Goal: Find specific page/section: Find specific page/section

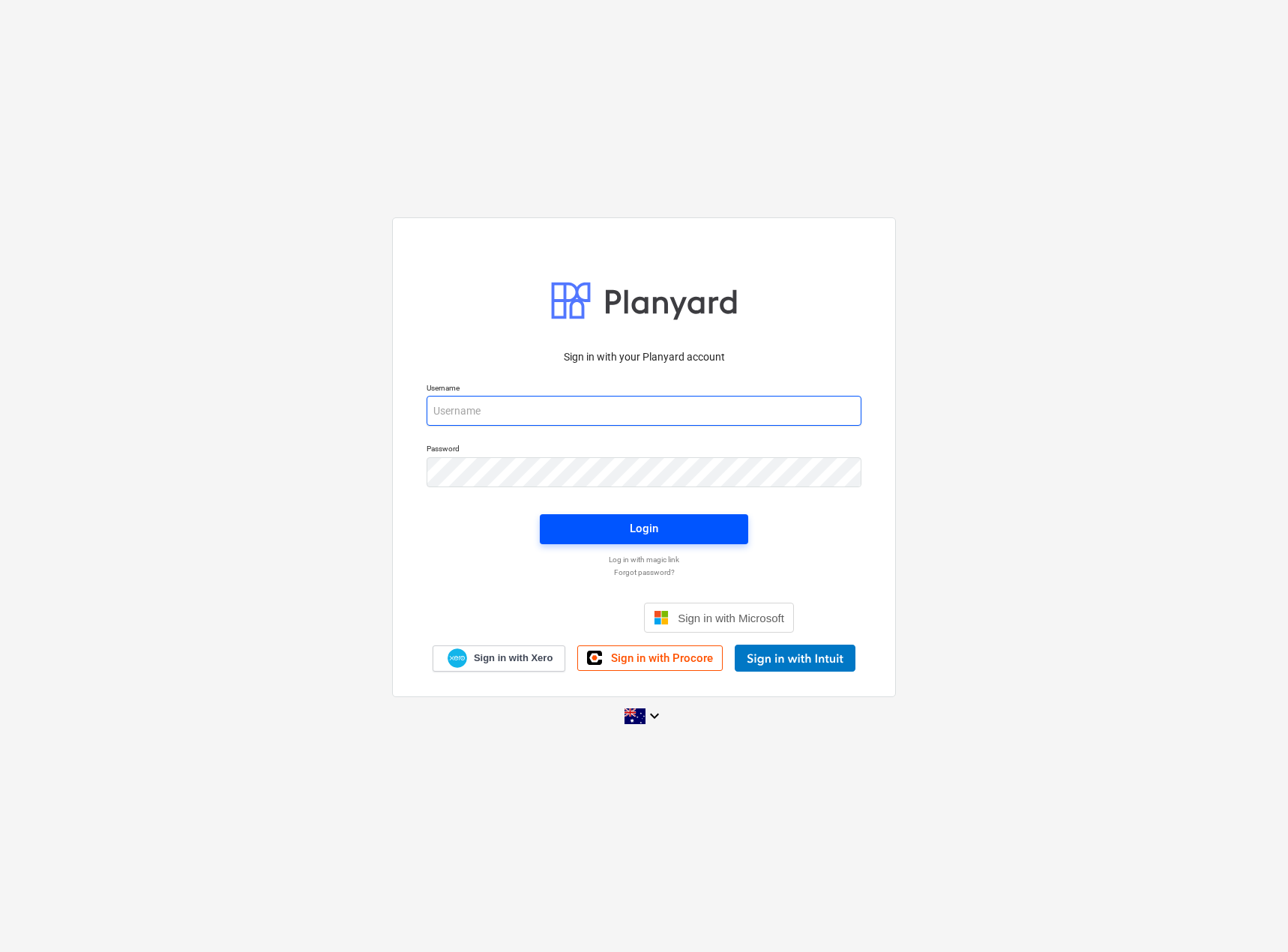
type input "[EMAIL_ADDRESS][DOMAIN_NAME]"
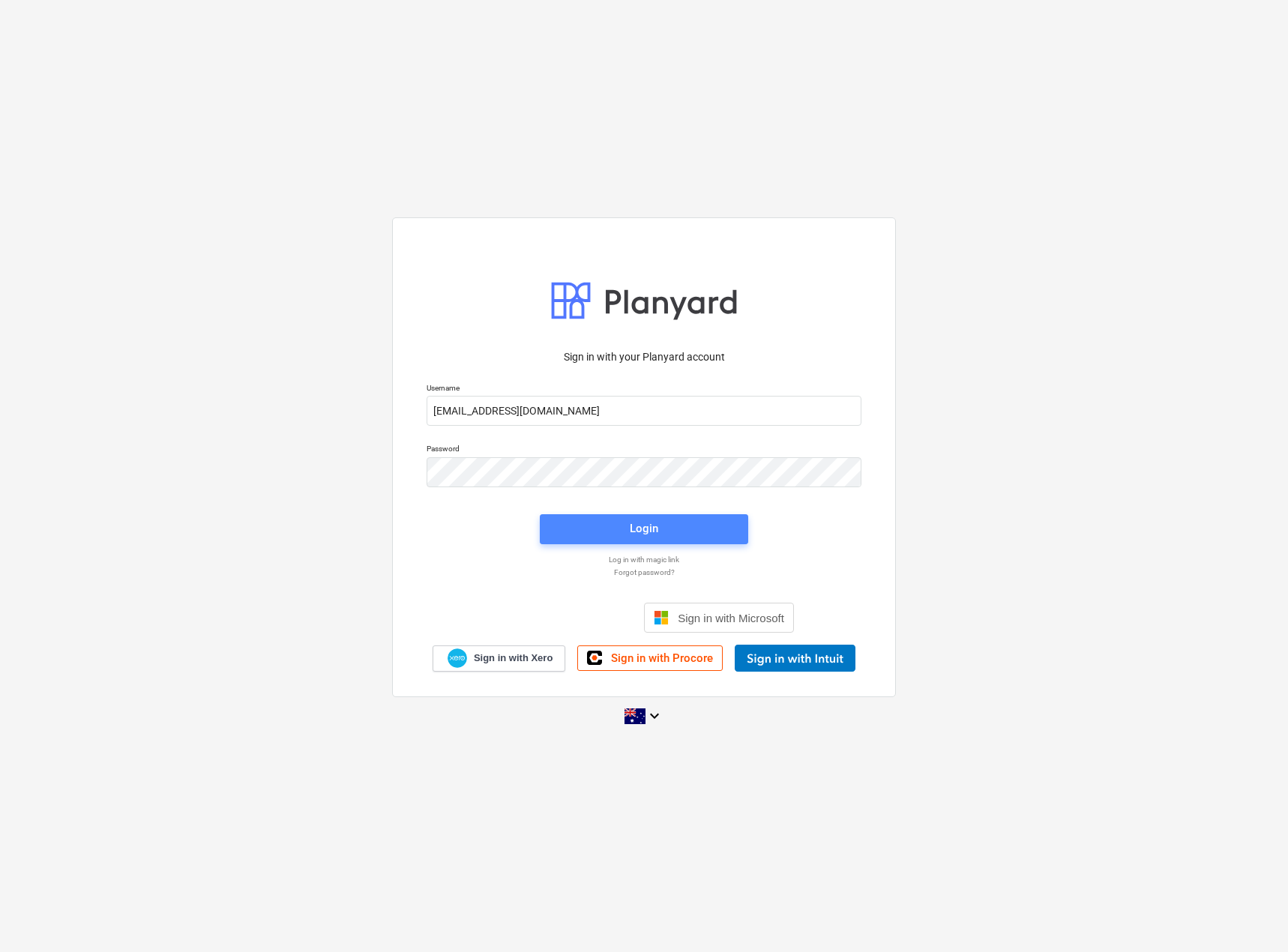
click at [621, 537] on span "Login" at bounding box center [644, 529] width 173 height 19
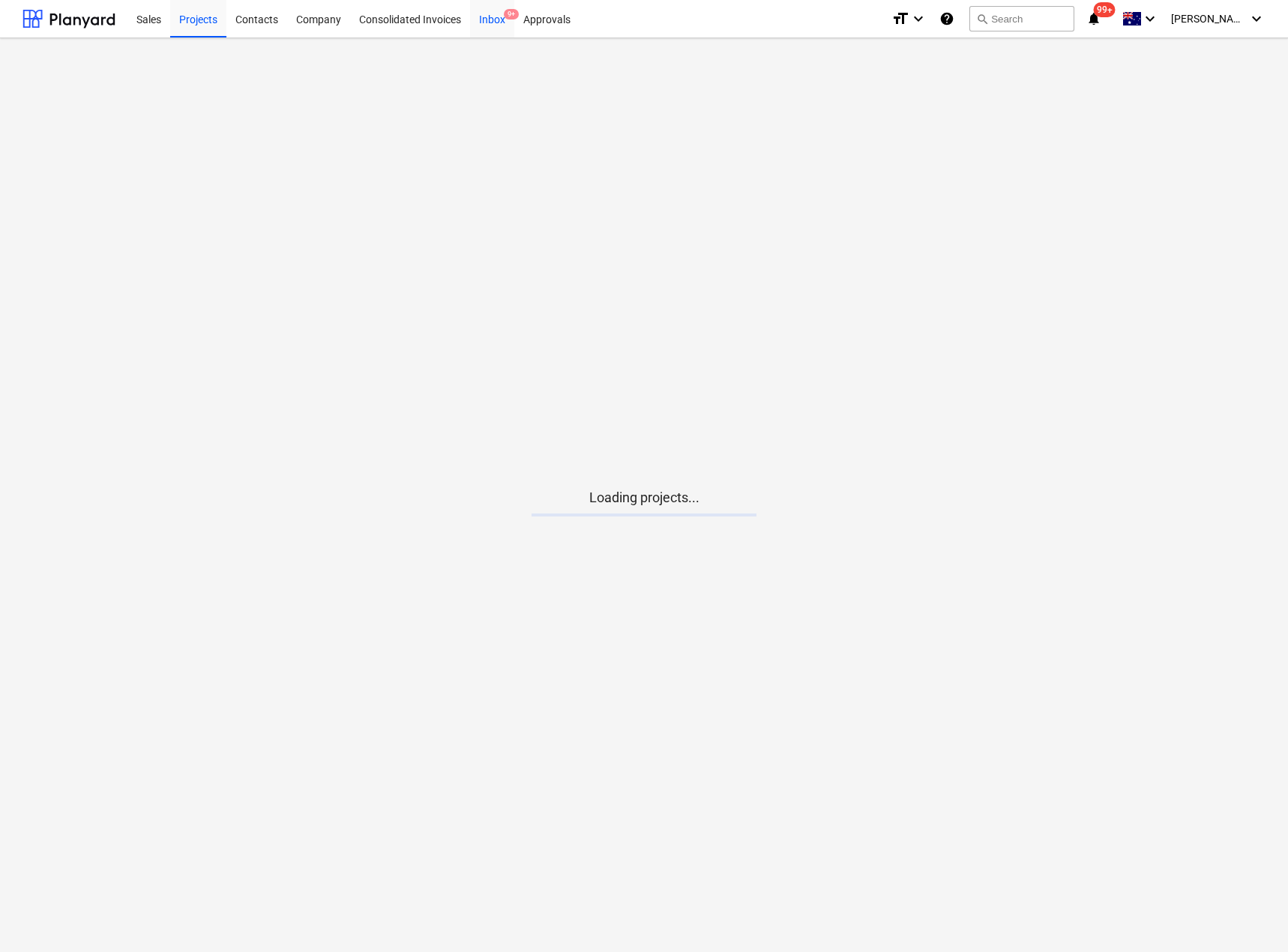
click at [486, 26] on div "Inbox 9+" at bounding box center [492, 18] width 45 height 38
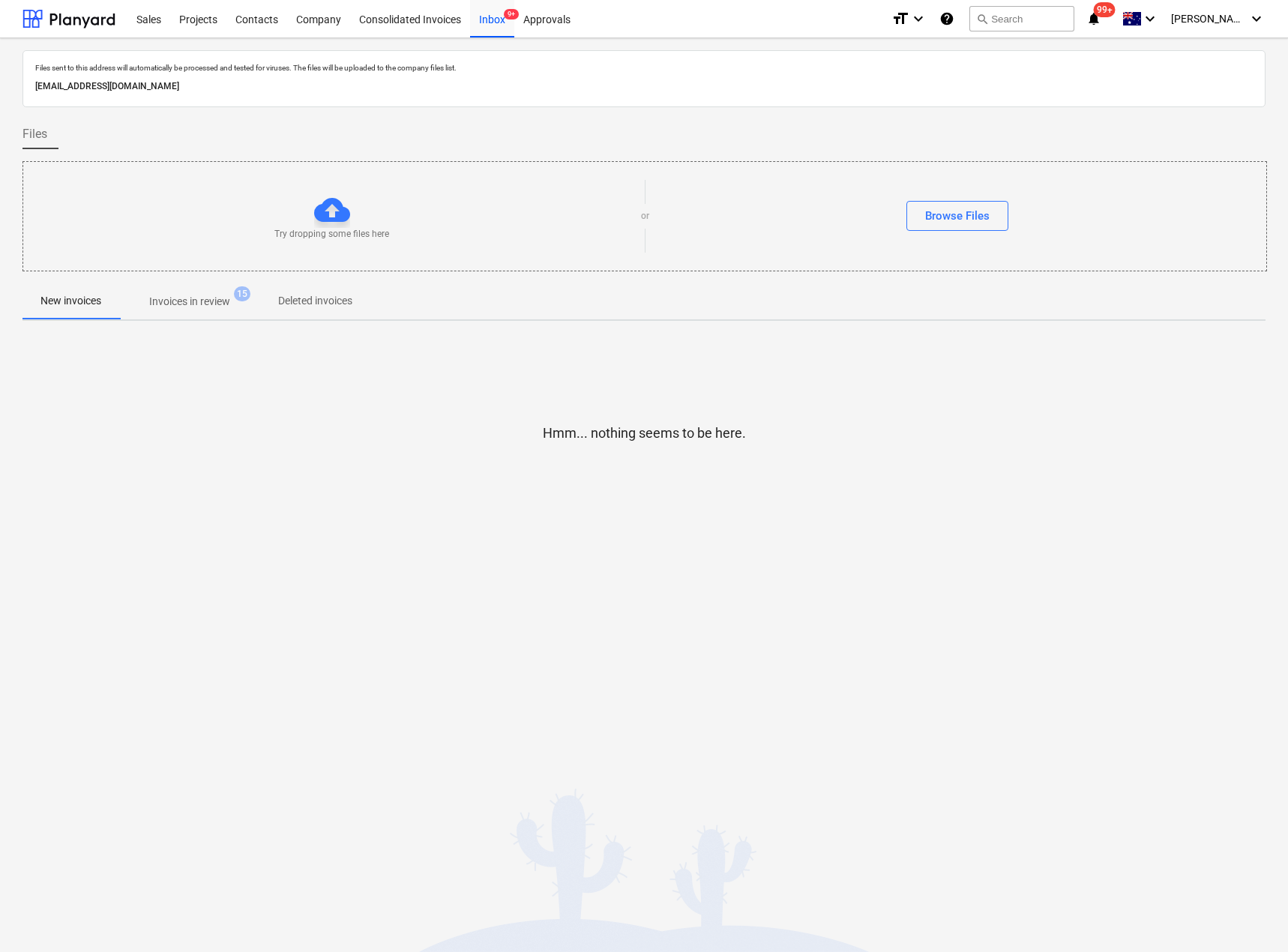
click at [185, 316] on button "Invoices in review 15" at bounding box center [190, 301] width 141 height 36
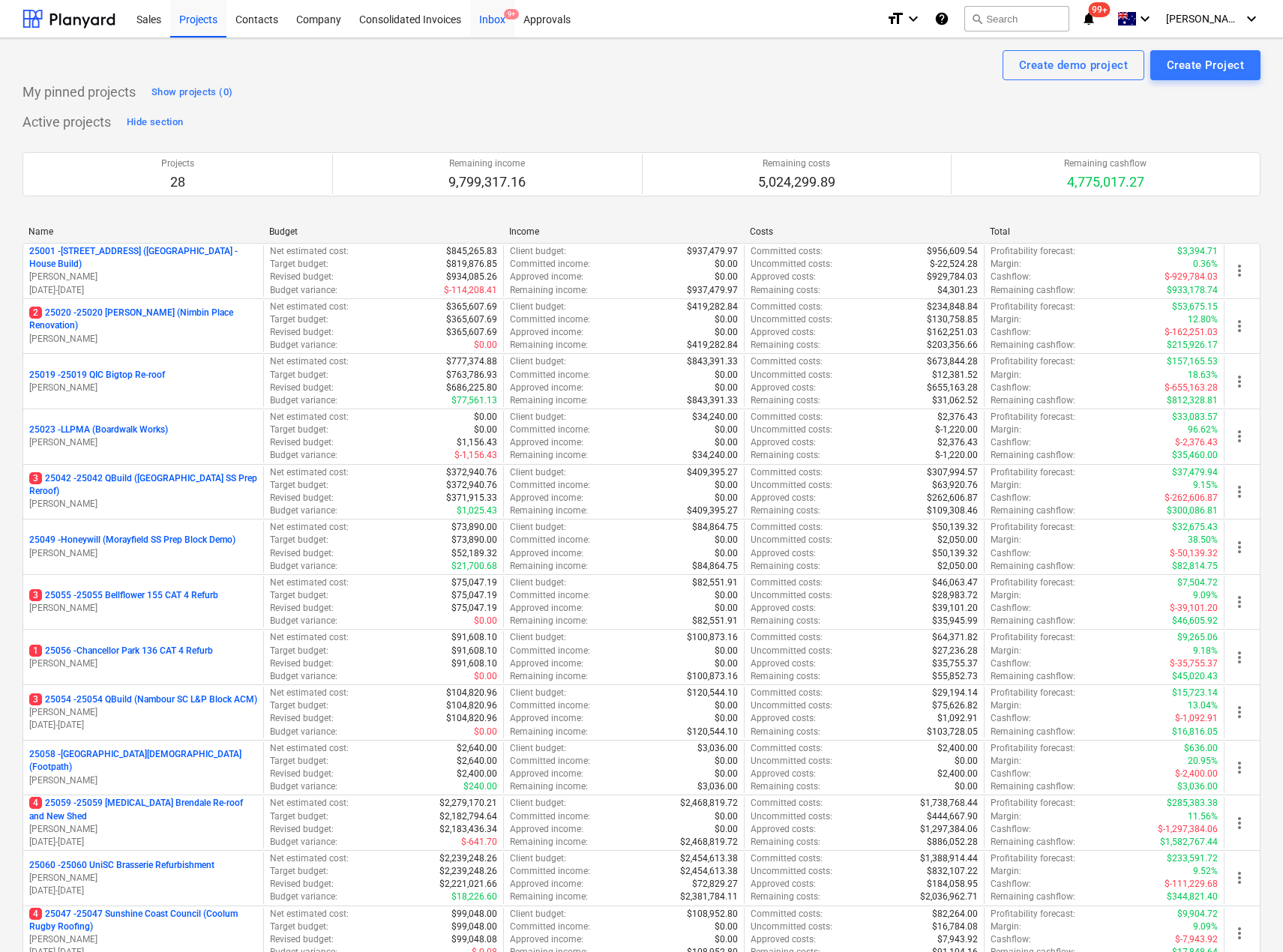
click at [499, 24] on div "Inbox 9+" at bounding box center [492, 18] width 45 height 38
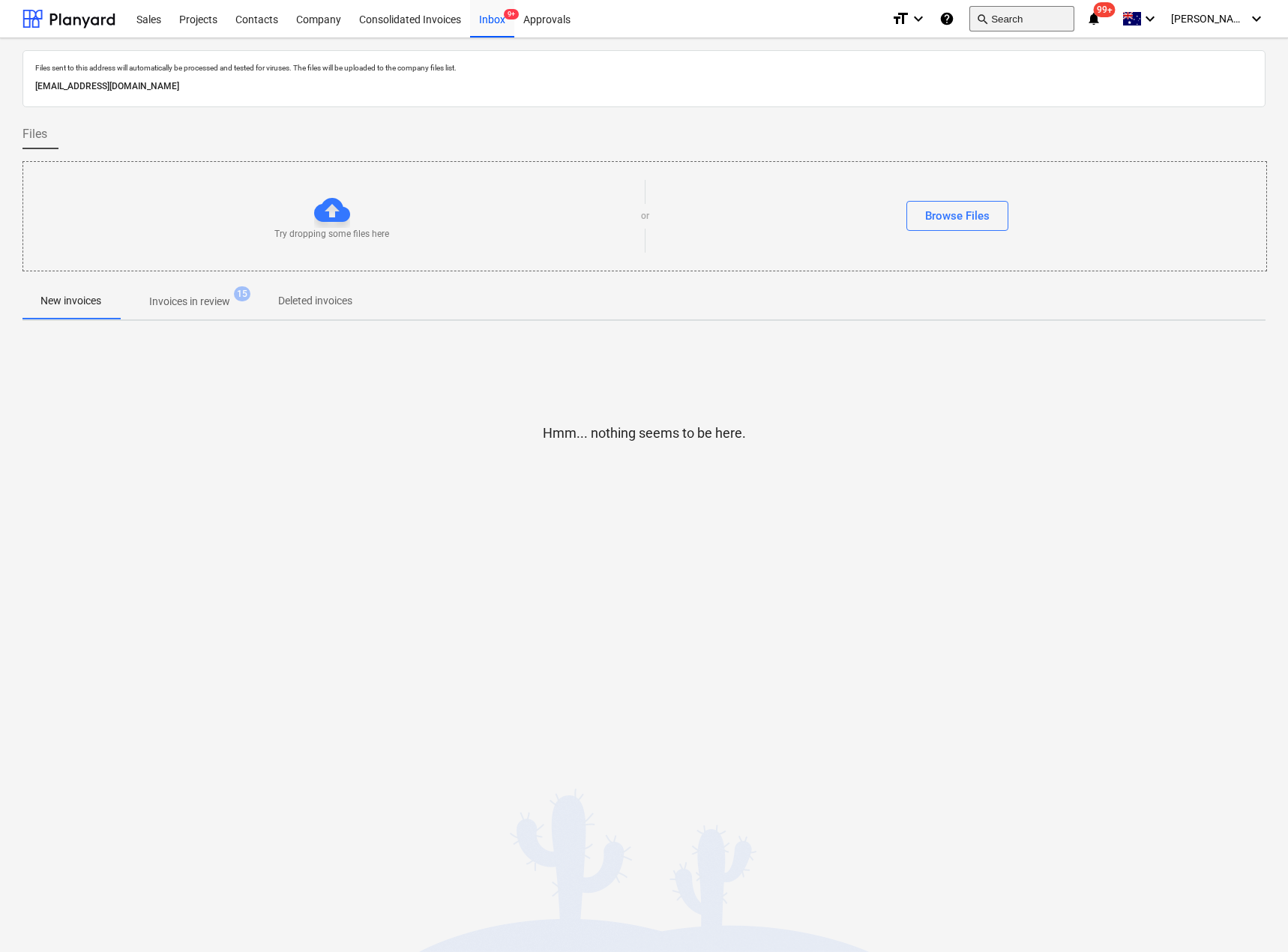
click at [1075, 15] on button "search Search" at bounding box center [1021, 18] width 105 height 25
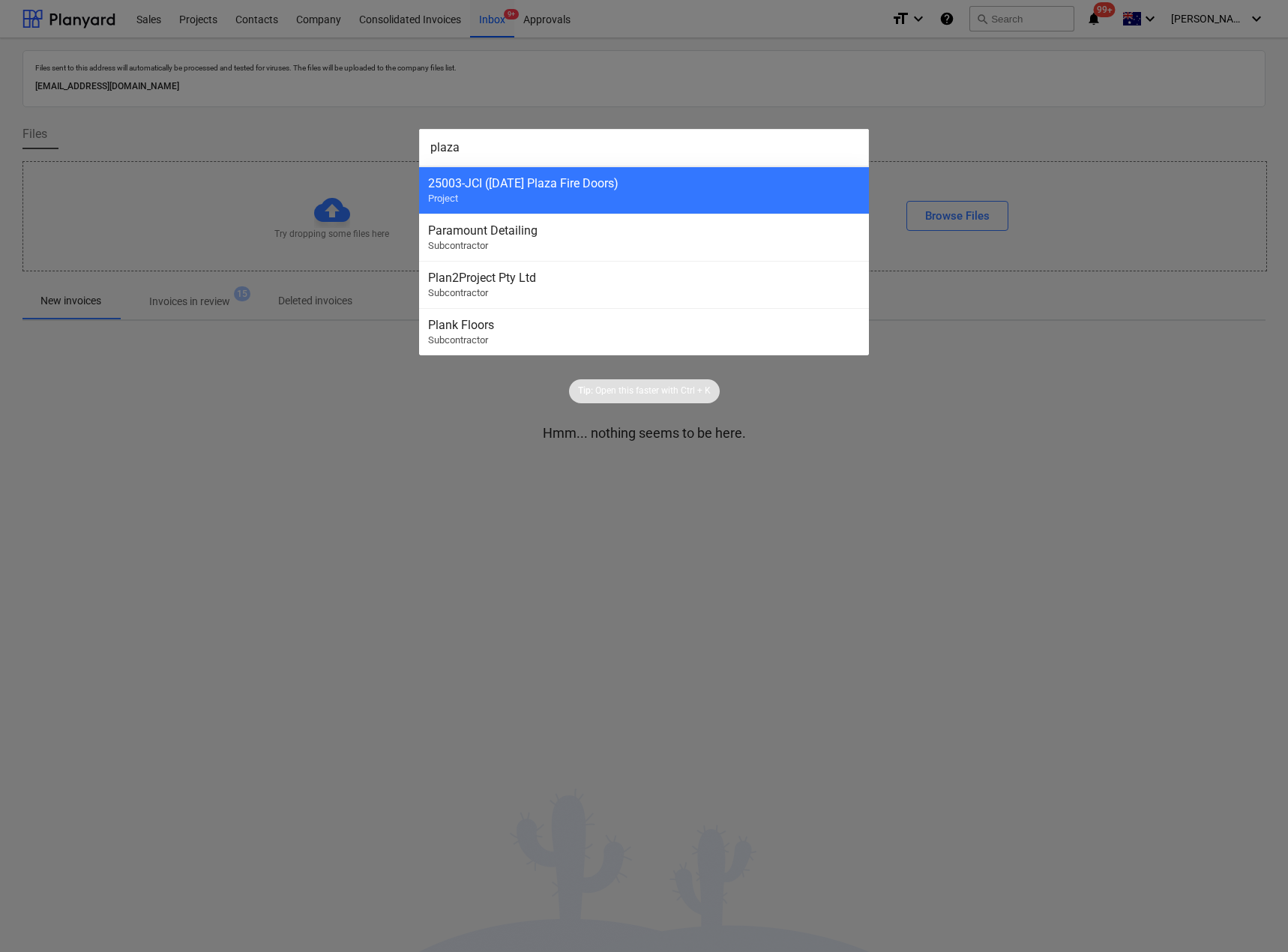
type input "plaza"
click at [273, 402] on div "Tip: Open this faster with Ctrl + K" at bounding box center [644, 379] width 1288 height 48
click at [1059, 298] on div at bounding box center [644, 476] width 1288 height 952
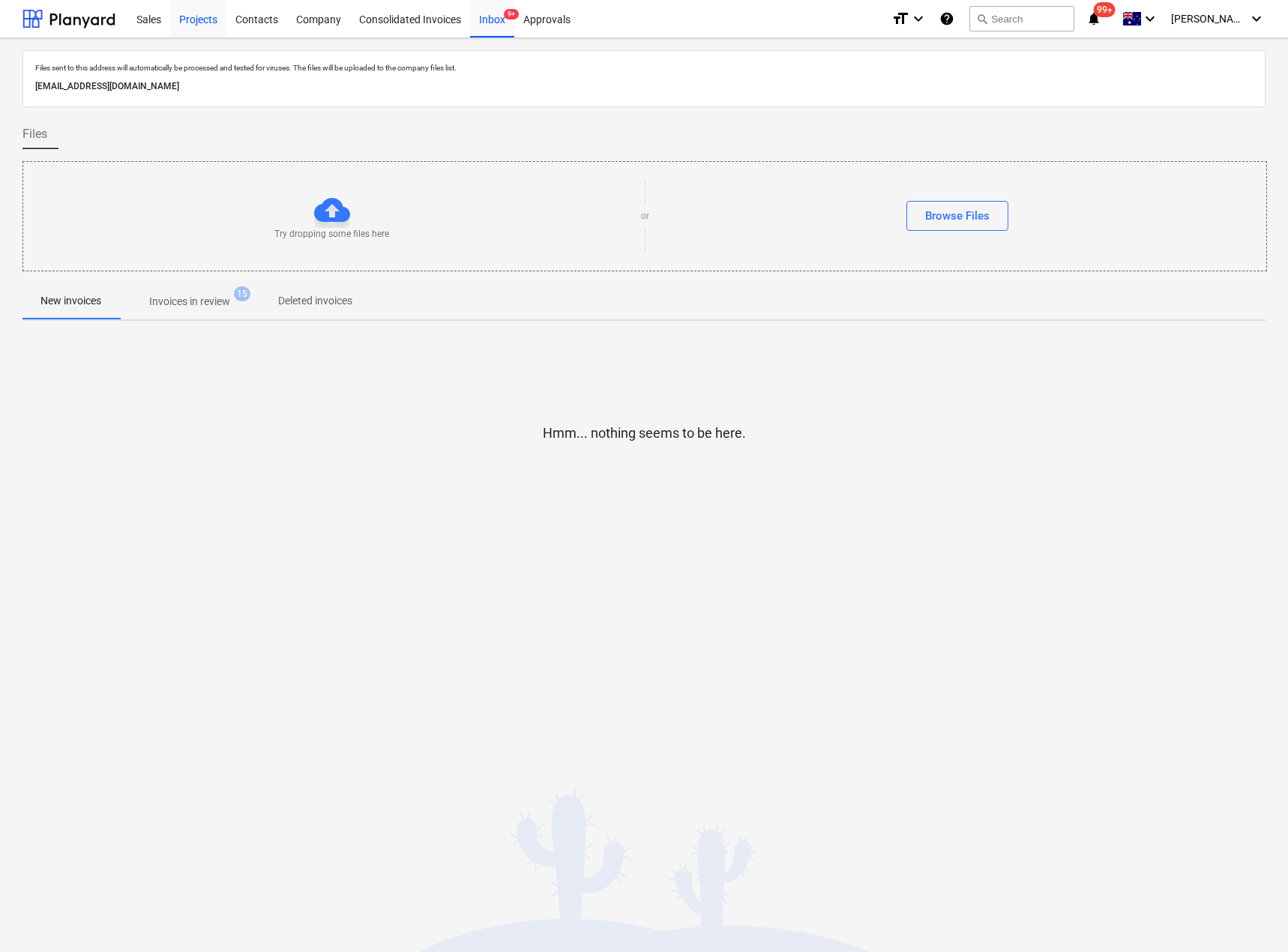
click at [177, 19] on div "Projects" at bounding box center [198, 18] width 56 height 38
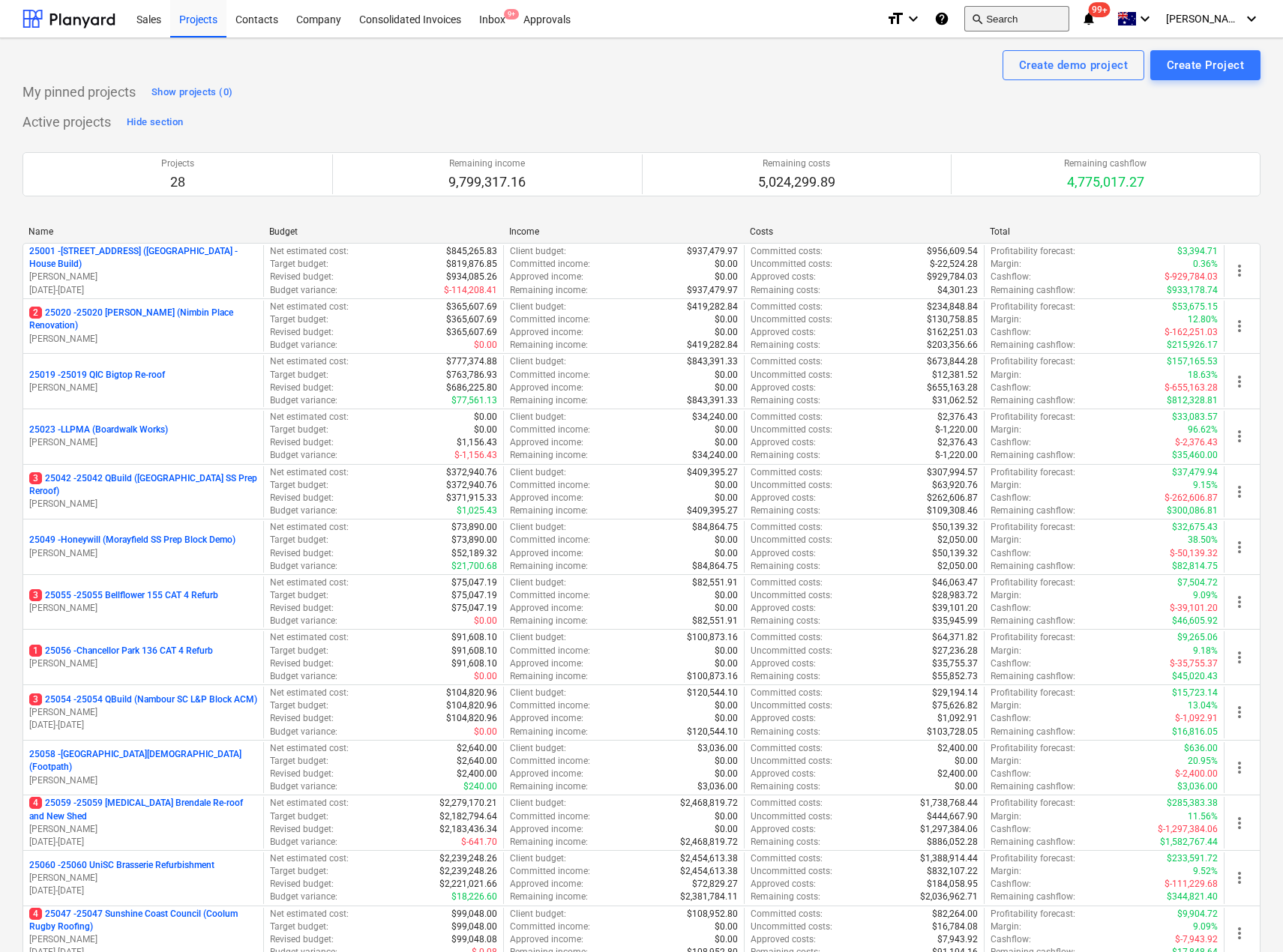
click at [1056, 19] on button "search Search" at bounding box center [1016, 18] width 105 height 25
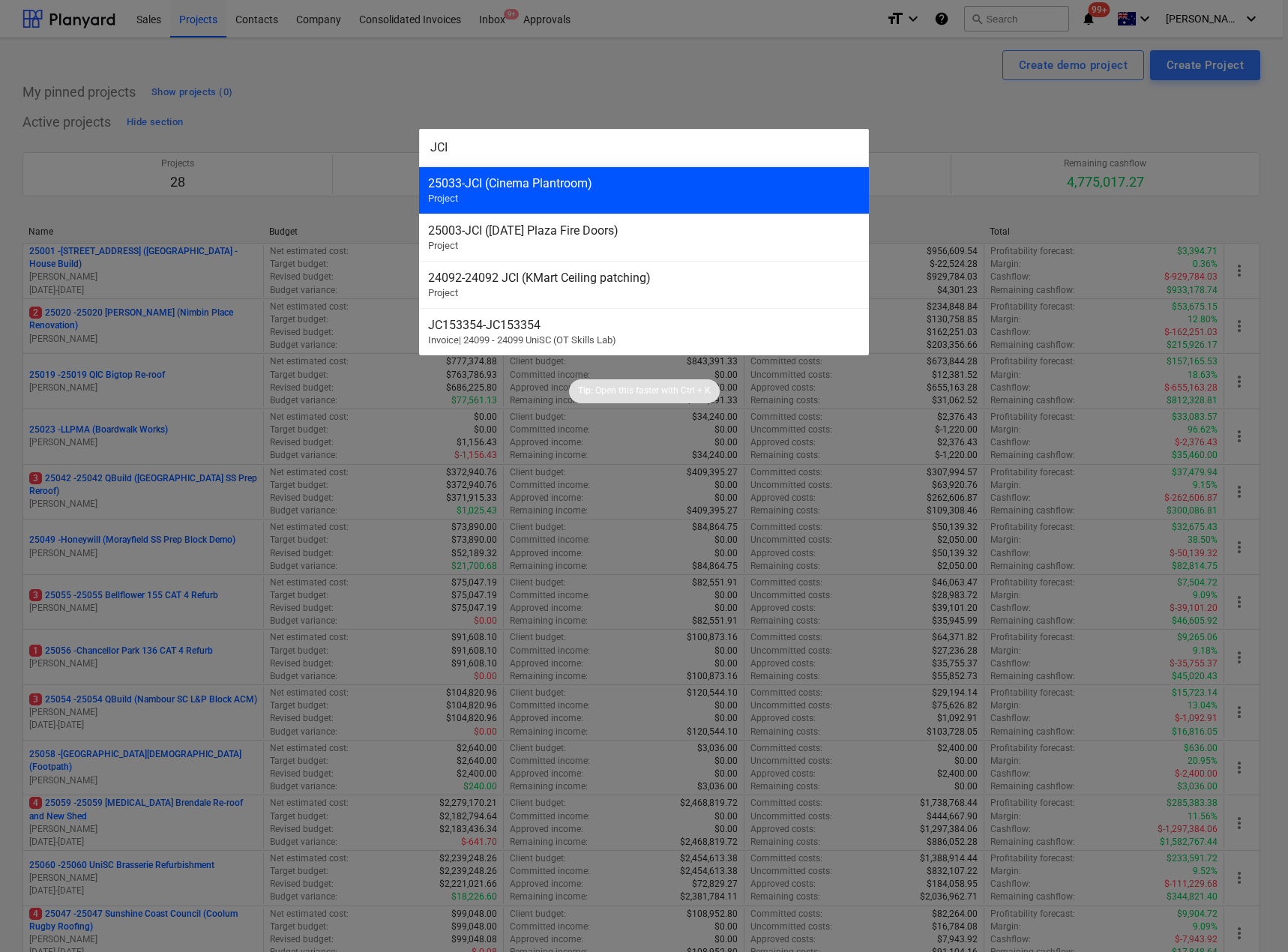
type input "JCI"
click at [533, 182] on div "25033 - JCI (Cinema Plantroom)" at bounding box center [644, 183] width 431 height 15
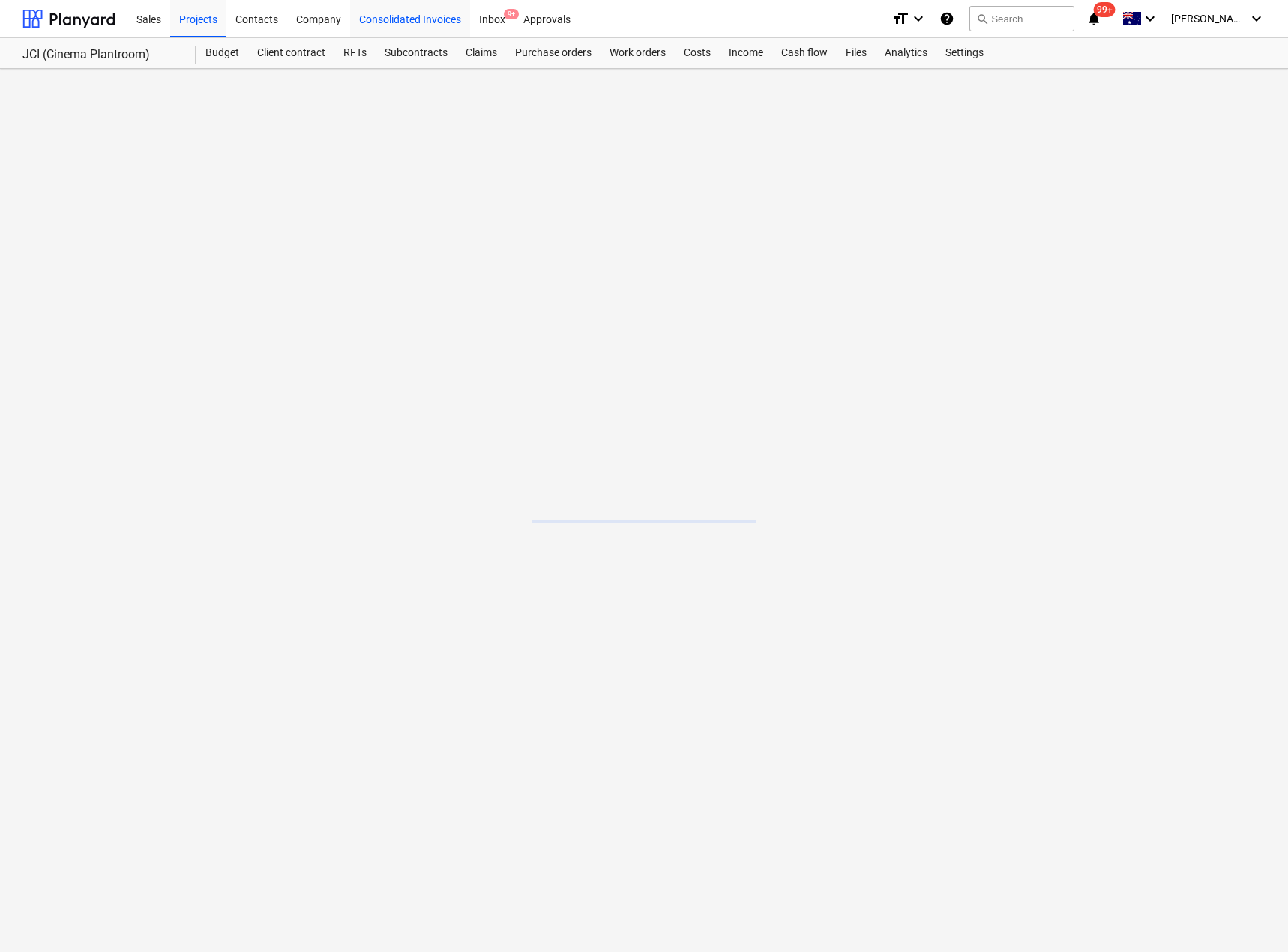
drag, startPoint x: 483, startPoint y: 24, endPoint x: 461, endPoint y: 30, distance: 22.8
click at [483, 24] on div "Inbox 9+" at bounding box center [492, 18] width 45 height 38
